Goal: Task Accomplishment & Management: Use online tool/utility

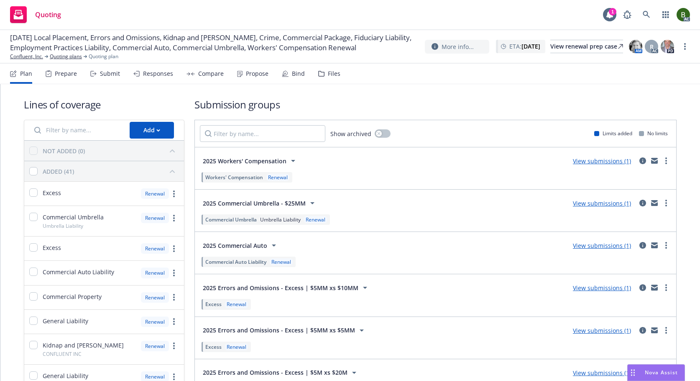
click at [331, 74] on div "Files" at bounding box center [334, 73] width 13 height 7
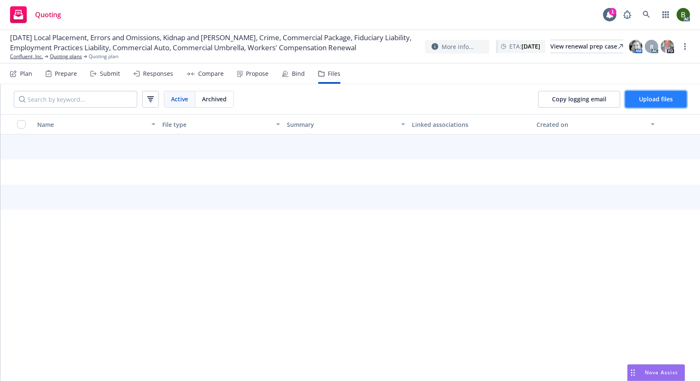
click at [666, 102] on span "Upload files" at bounding box center [656, 99] width 34 height 8
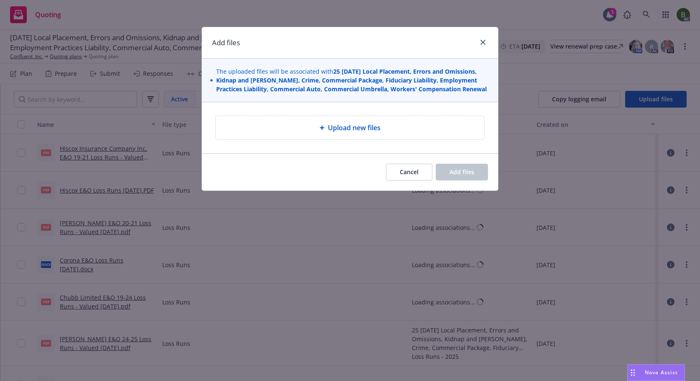
click at [373, 125] on span "Upload new files" at bounding box center [354, 128] width 53 height 10
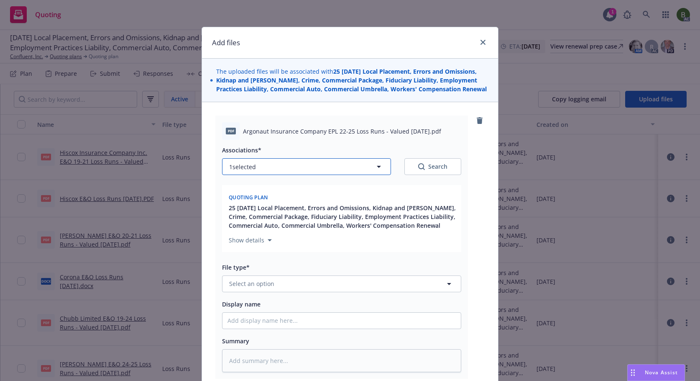
click at [323, 161] on button "1 selected" at bounding box center [306, 166] width 169 height 17
type textarea "x"
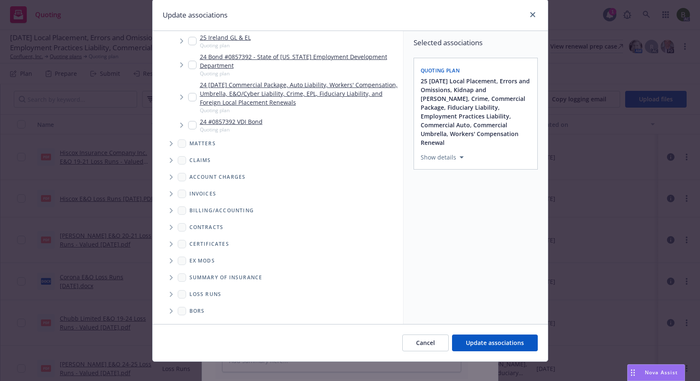
scroll to position [35, 0]
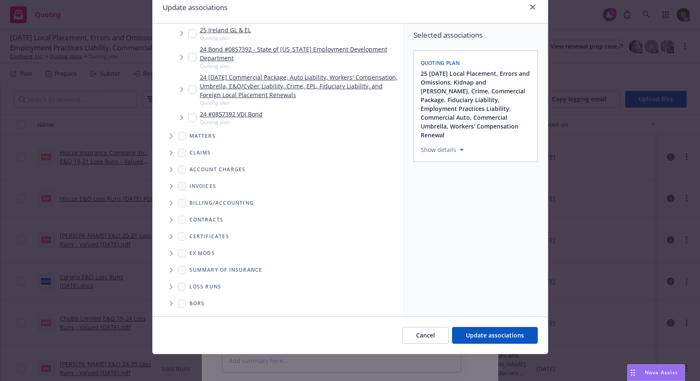
click at [170, 288] on span "Folder Tree Example" at bounding box center [170, 286] width 13 height 13
click at [198, 313] on div "2025" at bounding box center [203, 316] width 27 height 12
checkbox input "true"
click at [493, 341] on button "Update associations" at bounding box center [495, 335] width 86 height 17
type textarea "x"
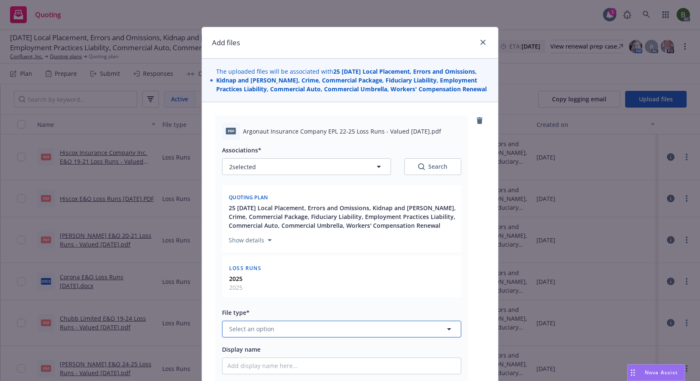
click at [341, 327] on button "Select an option" at bounding box center [341, 329] width 239 height 17
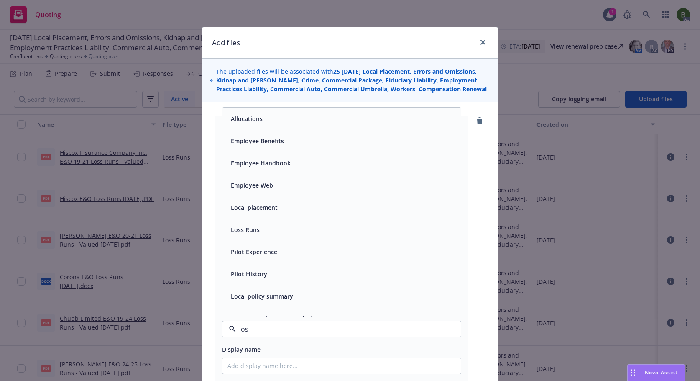
type input "loss"
click at [231, 120] on span "Loss Runs" at bounding box center [245, 118] width 29 height 9
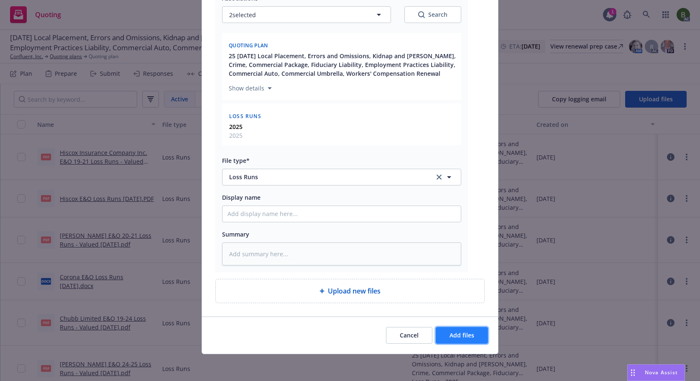
click at [450, 333] on span "Add files" at bounding box center [462, 335] width 25 height 8
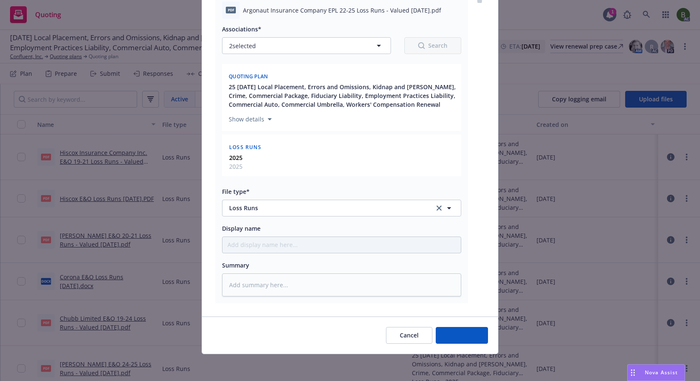
scroll to position [121, 0]
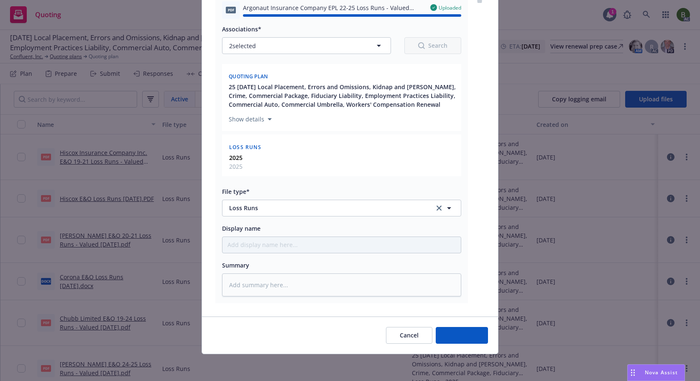
type textarea "x"
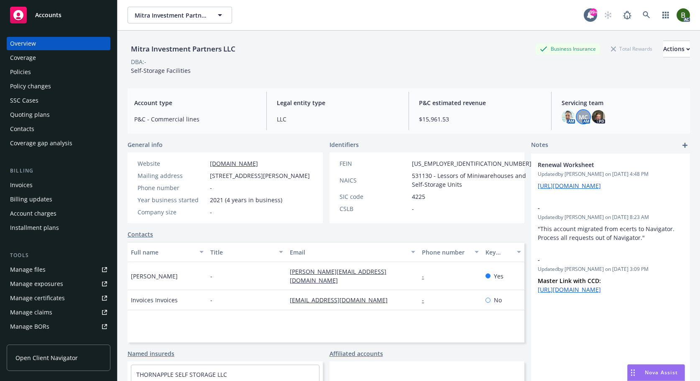
click at [584, 118] on div "MC" at bounding box center [583, 116] width 13 height 13
click at [564, 118] on img at bounding box center [568, 116] width 13 height 13
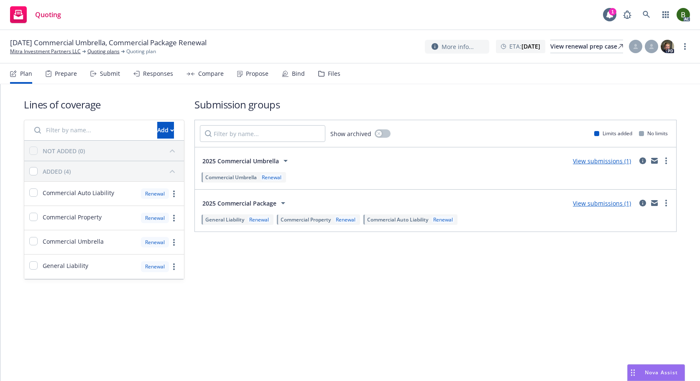
click at [330, 78] on div "Files" at bounding box center [329, 74] width 22 height 20
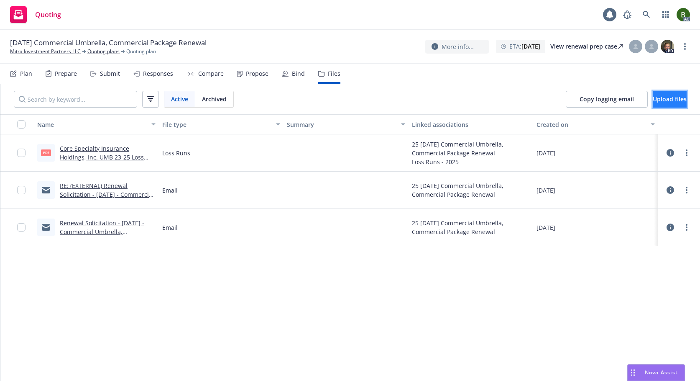
click at [656, 104] on button "Upload files" at bounding box center [670, 99] width 34 height 17
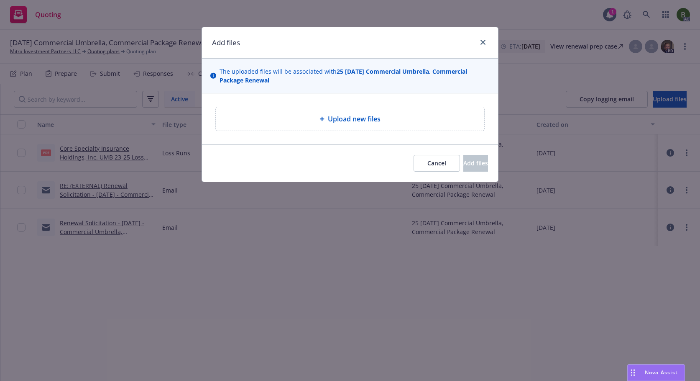
click at [338, 128] on div "Upload new files" at bounding box center [350, 118] width 269 height 23
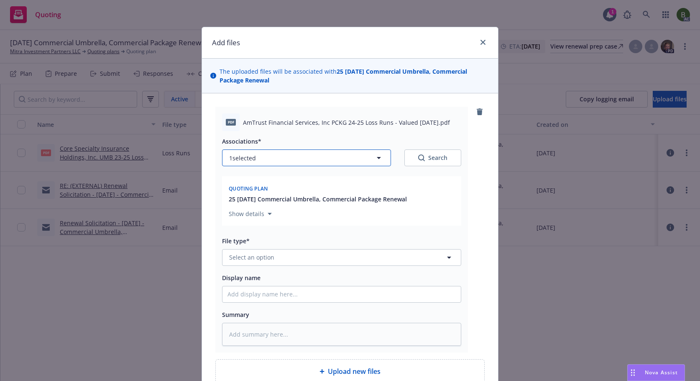
click at [314, 162] on button "1 selected" at bounding box center [306, 157] width 169 height 17
type textarea "x"
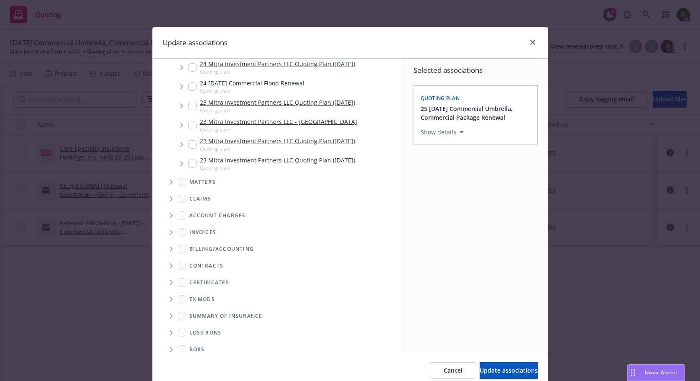
scroll to position [283, 0]
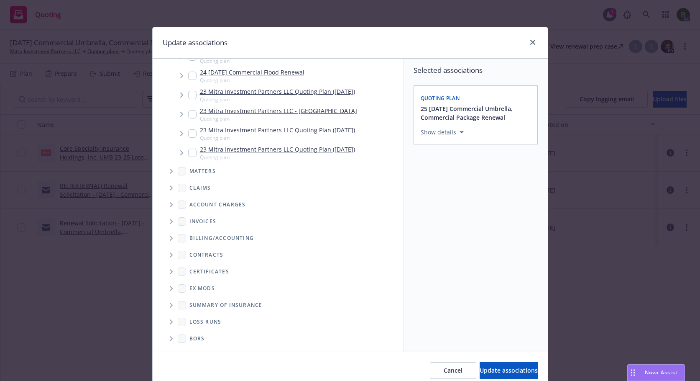
click at [170, 321] on span "Folder Tree Example" at bounding box center [170, 321] width 13 height 13
click at [205, 349] on link "2025" at bounding box center [209, 351] width 13 height 9
checkbox input "true"
click at [503, 372] on span "Update associations" at bounding box center [509, 370] width 58 height 8
type textarea "x"
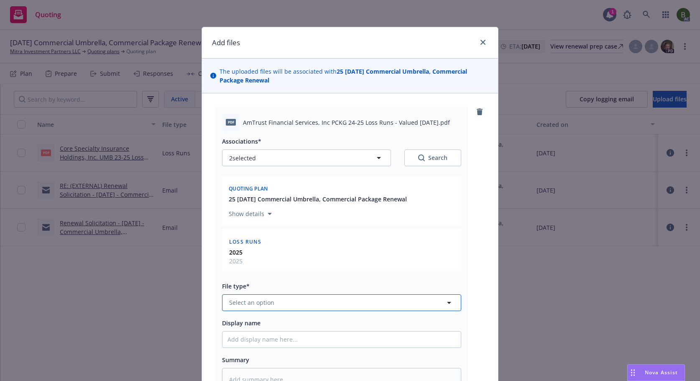
click at [316, 308] on button "Select an option" at bounding box center [341, 302] width 239 height 17
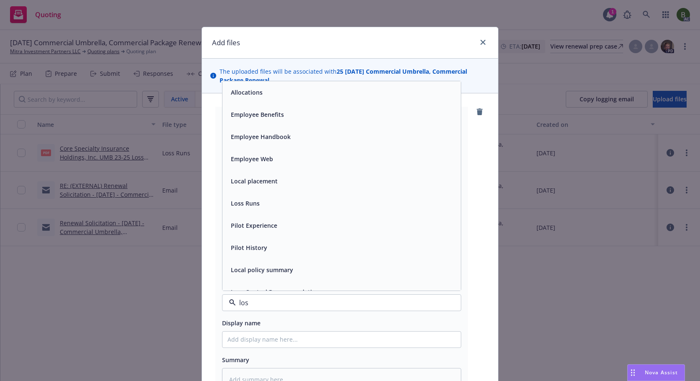
type input "loss"
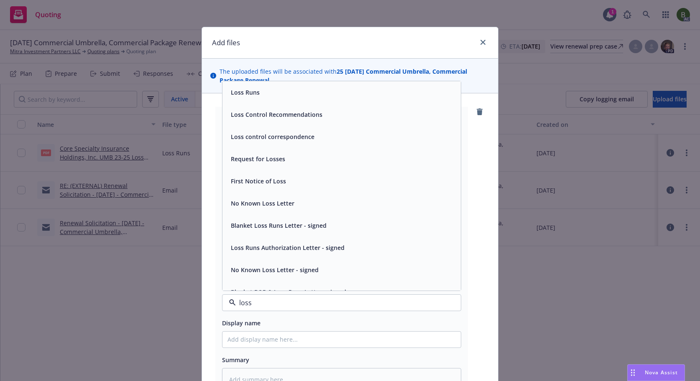
click at [251, 95] on span "Loss Runs" at bounding box center [245, 92] width 29 height 9
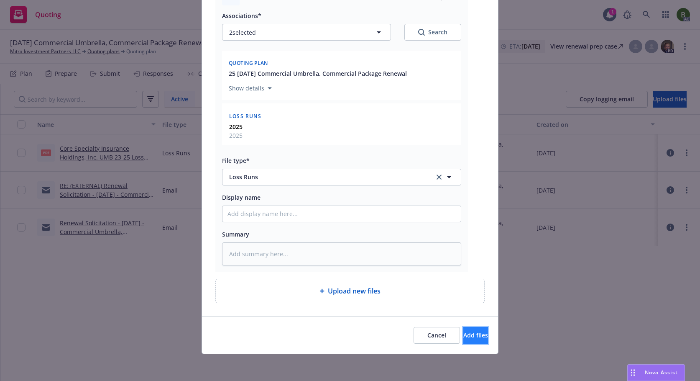
click at [464, 337] on span "Add files" at bounding box center [476, 335] width 25 height 8
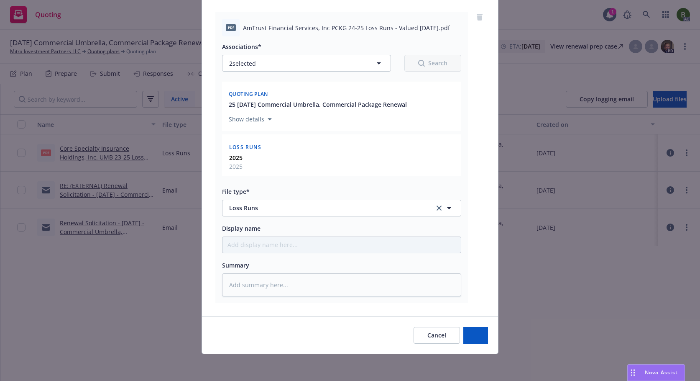
scroll to position [95, 0]
type textarea "x"
